Goal: Transaction & Acquisition: Subscribe to service/newsletter

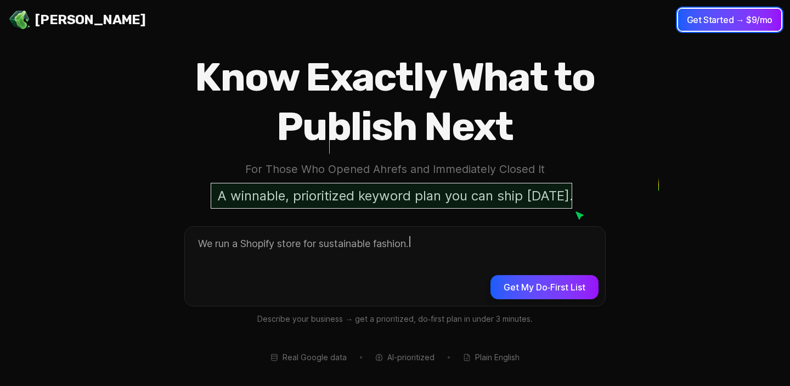
click at [733, 24] on button "Get Started → $9/mo" at bounding box center [729, 20] width 103 height 22
click at [709, 21] on button "Get Started → $9/mo" at bounding box center [729, 20] width 103 height 22
click at [692, 17] on button "Get Started → $9/mo" at bounding box center [729, 20] width 103 height 22
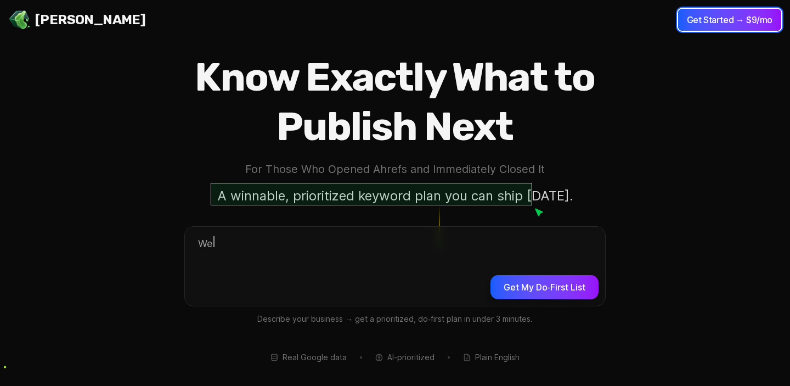
click at [709, 20] on button "Get Started → $9/mo" at bounding box center [729, 20] width 103 height 22
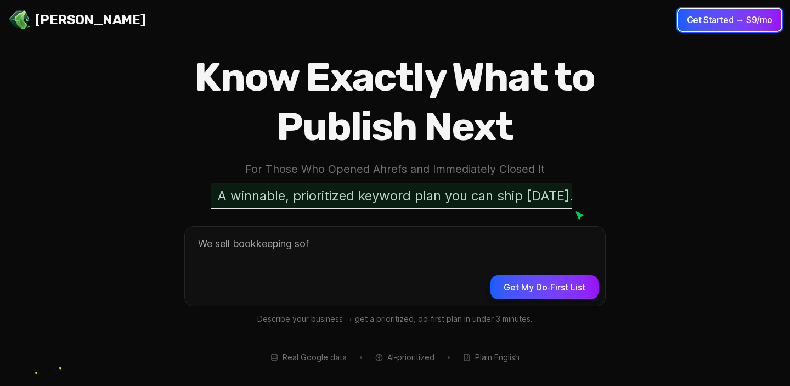
click at [709, 20] on button "Get Started → $9/mo" at bounding box center [729, 20] width 103 height 22
click at [699, 20] on button "Get Started → $9/mo" at bounding box center [729, 20] width 103 height 22
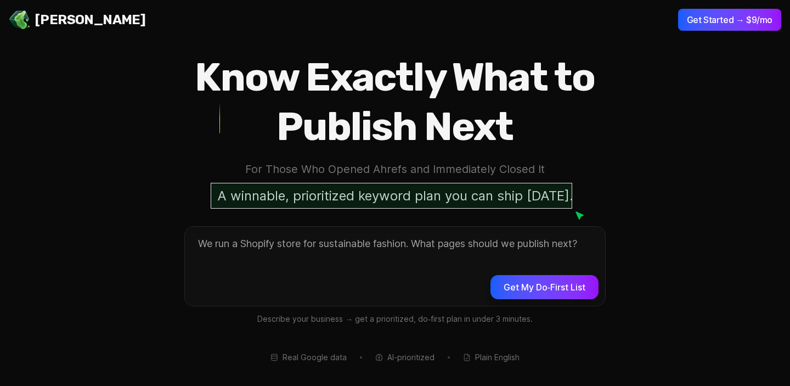
click at [655, 175] on section "Know Exactly What to Publish Next For Those Who Opened Ahrefs and Immediately C…" at bounding box center [395, 199] width 790 height 398
click at [506, 255] on textarea at bounding box center [395, 265] width 420 height 76
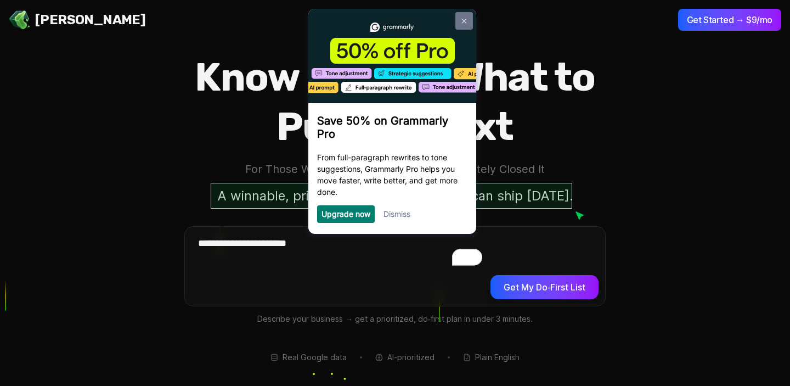
click at [461, 17] on link at bounding box center [465, 21] width 18 height 18
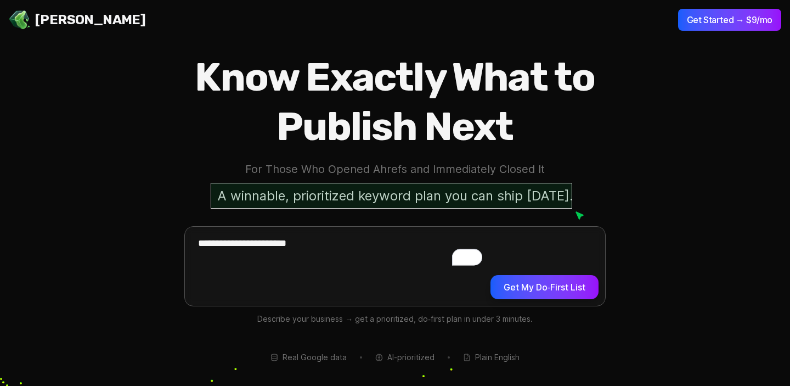
click at [343, 244] on textarea "**********" at bounding box center [395, 265] width 420 height 76
click at [355, 244] on textarea "**********" at bounding box center [395, 265] width 420 height 76
type textarea "**********"
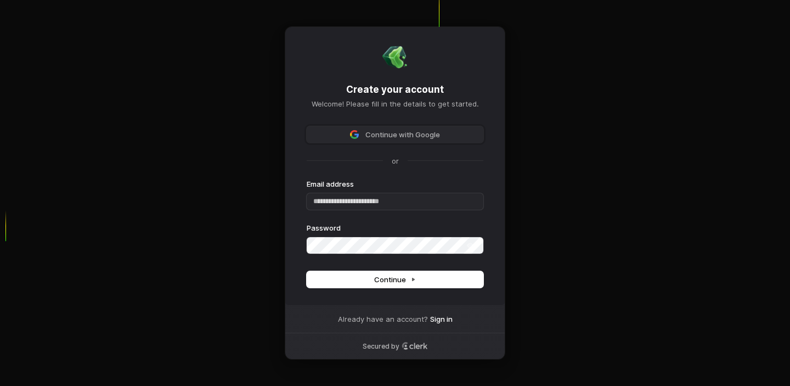
click at [363, 130] on span "Continue with Google" at bounding box center [395, 135] width 164 height 10
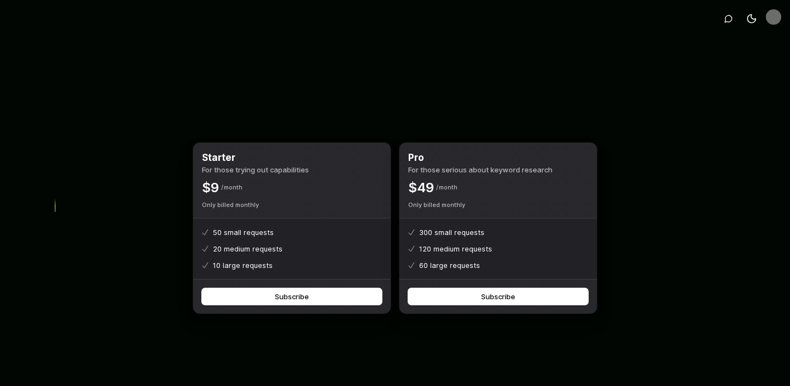
click at [631, 284] on div "Toggle theme Starter For those trying out capabilities $ 9 Month Only billed mo…" at bounding box center [395, 210] width 790 height 421
click at [729, 14] on icon "button" at bounding box center [729, 18] width 9 height 9
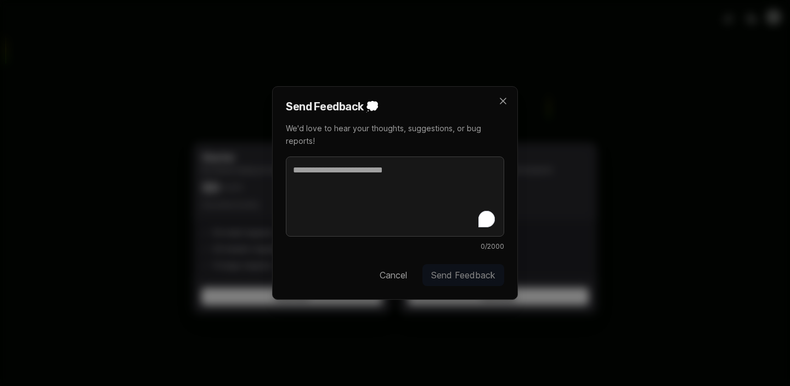
click at [399, 278] on button "Cancel" at bounding box center [393, 275] width 45 height 22
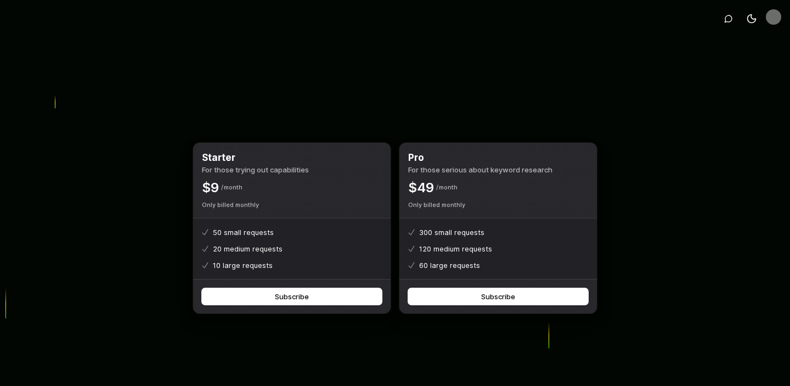
click at [775, 19] on img "Open user button" at bounding box center [773, 16] width 15 height 15
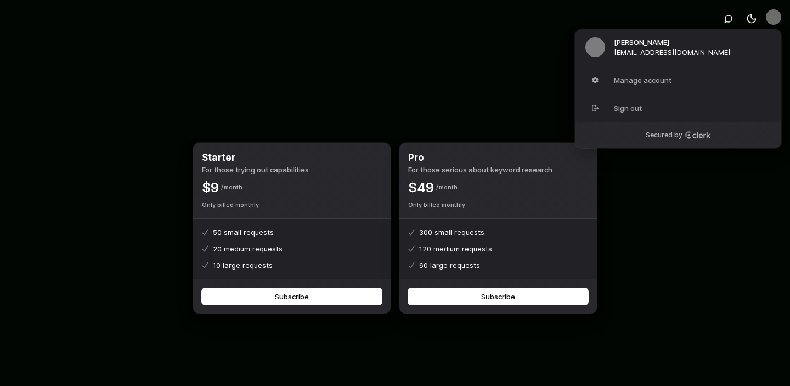
click at [648, 48] on span "[EMAIL_ADDRESS][DOMAIN_NAME]" at bounding box center [672, 52] width 116 height 10
click at [589, 49] on img "User button popover" at bounding box center [596, 47] width 20 height 20
click at [594, 53] on img "User button popover" at bounding box center [596, 47] width 20 height 20
click at [479, 66] on div "Starter For those trying out capabilities $ 9 Month Only billed monthly 50 smal…" at bounding box center [395, 228] width 422 height 386
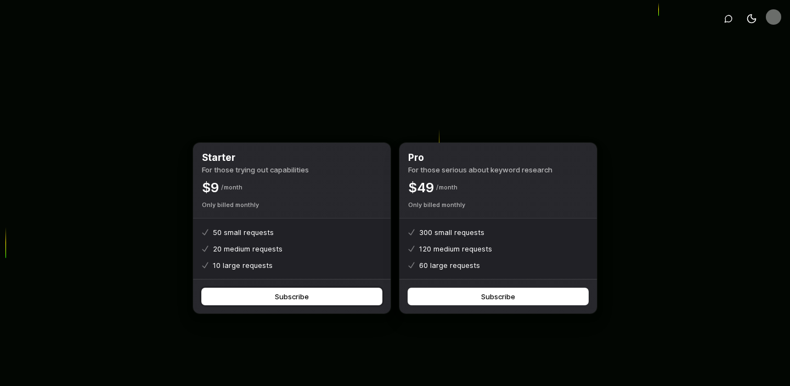
click at [321, 300] on button "Subscribe" at bounding box center [292, 296] width 180 height 16
click at [449, 65] on body "Toggle theme Starter For those trying out capabilities $ 9 Month Only billed mo…" at bounding box center [395, 210] width 790 height 421
click at [328, 299] on button "Subscribe" at bounding box center [292, 296] width 180 height 16
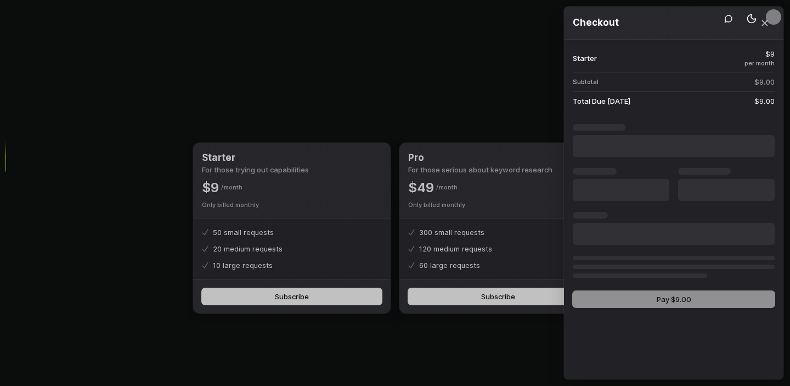
click at [334, 116] on body "Toggle theme Starter For those trying out capabilities $ 9 Month Only billed mo…" at bounding box center [395, 210] width 790 height 421
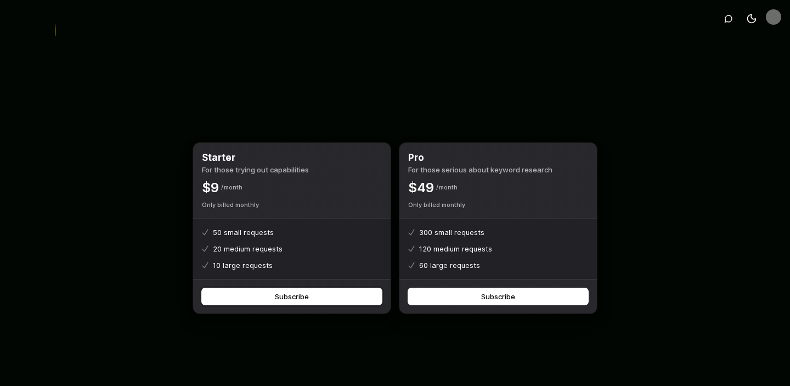
click at [270, 298] on button "Subscribe" at bounding box center [292, 296] width 180 height 16
